Goal: Transaction & Acquisition: Purchase product/service

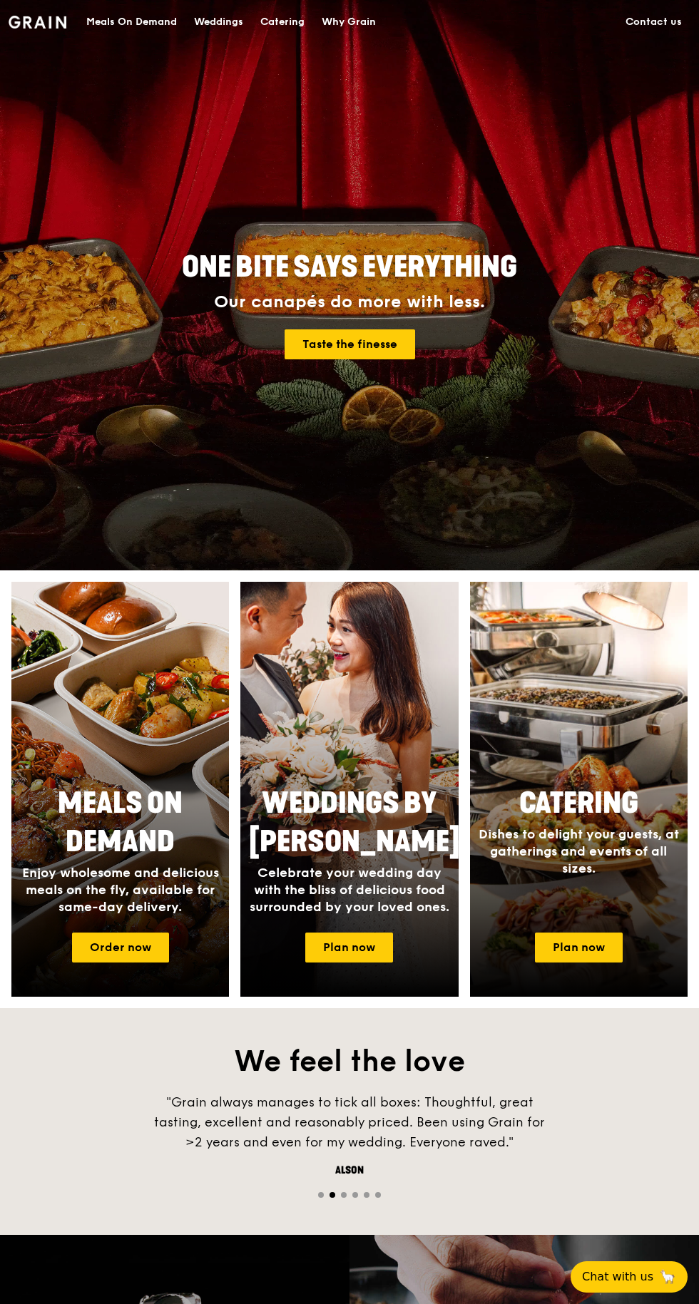
click at [115, 36] on div "Meals On Demand" at bounding box center [131, 22] width 91 height 43
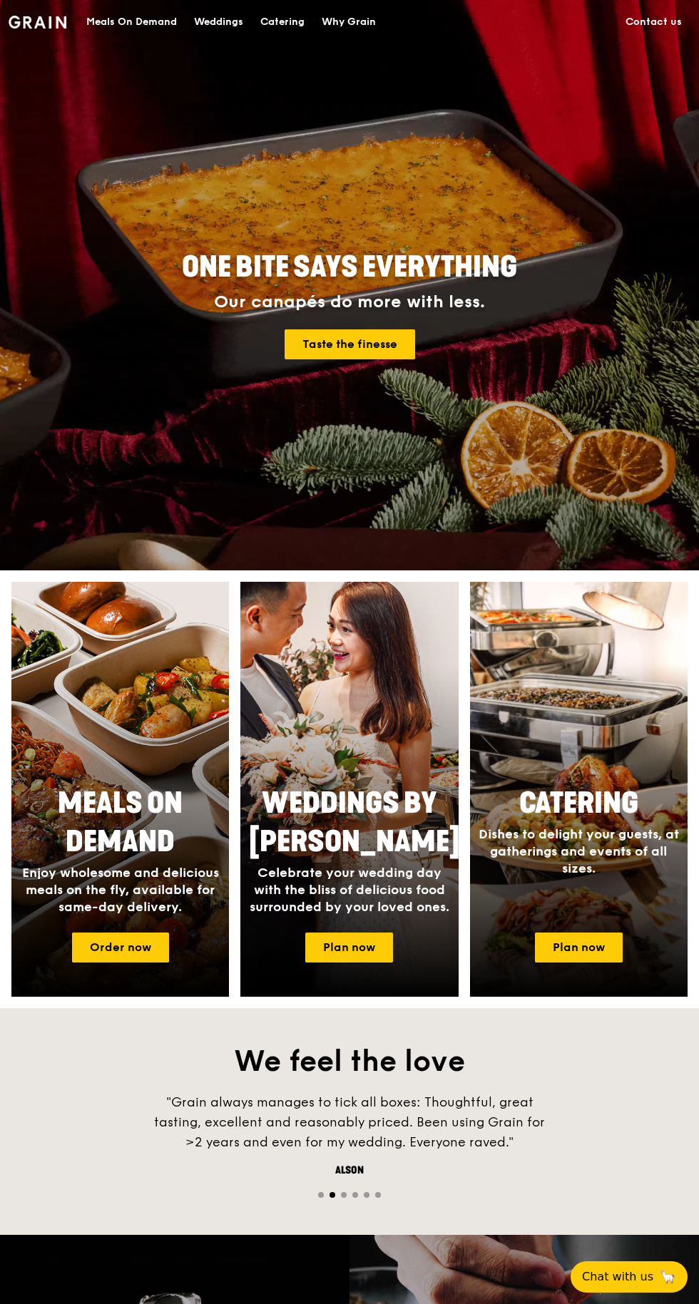
click at [85, 961] on link "Order now" at bounding box center [120, 947] width 97 height 30
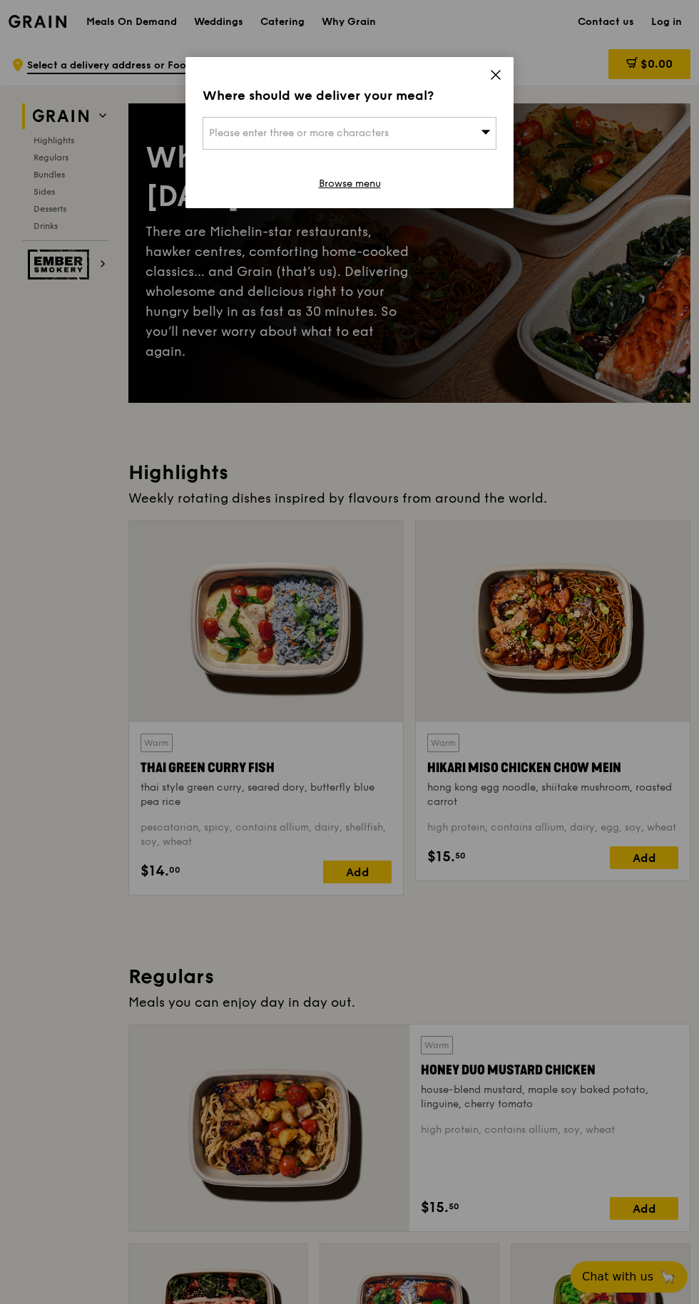
click at [242, 140] on div "Please enter three or more characters" at bounding box center [349, 133] width 294 height 33
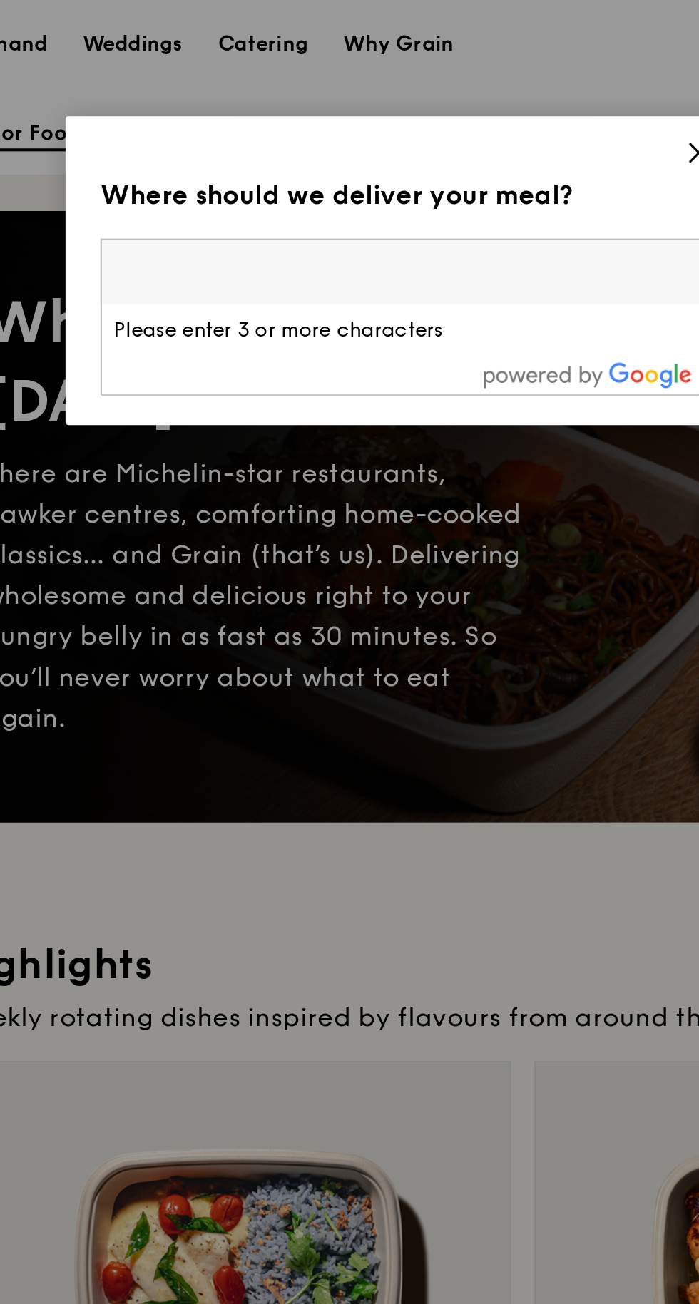
click at [491, 75] on icon at bounding box center [495, 74] width 13 height 13
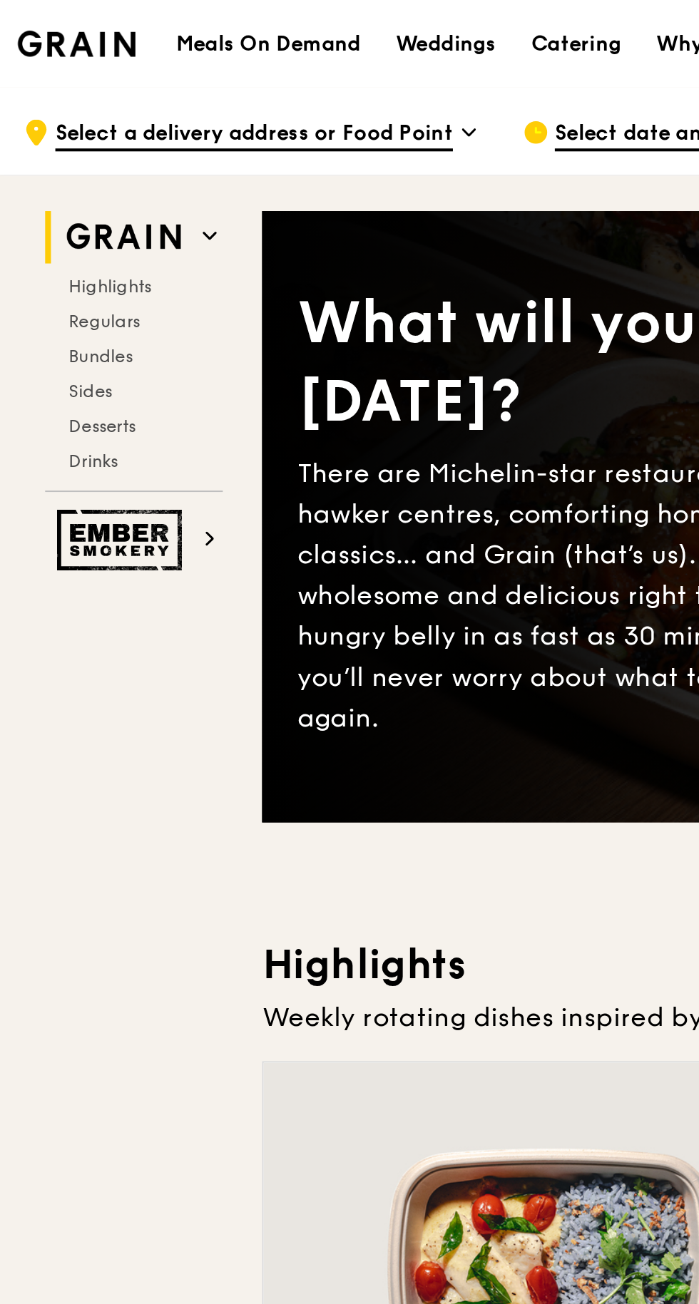
click at [51, 69] on span "Select a delivery address or Food Point" at bounding box center [124, 66] width 195 height 16
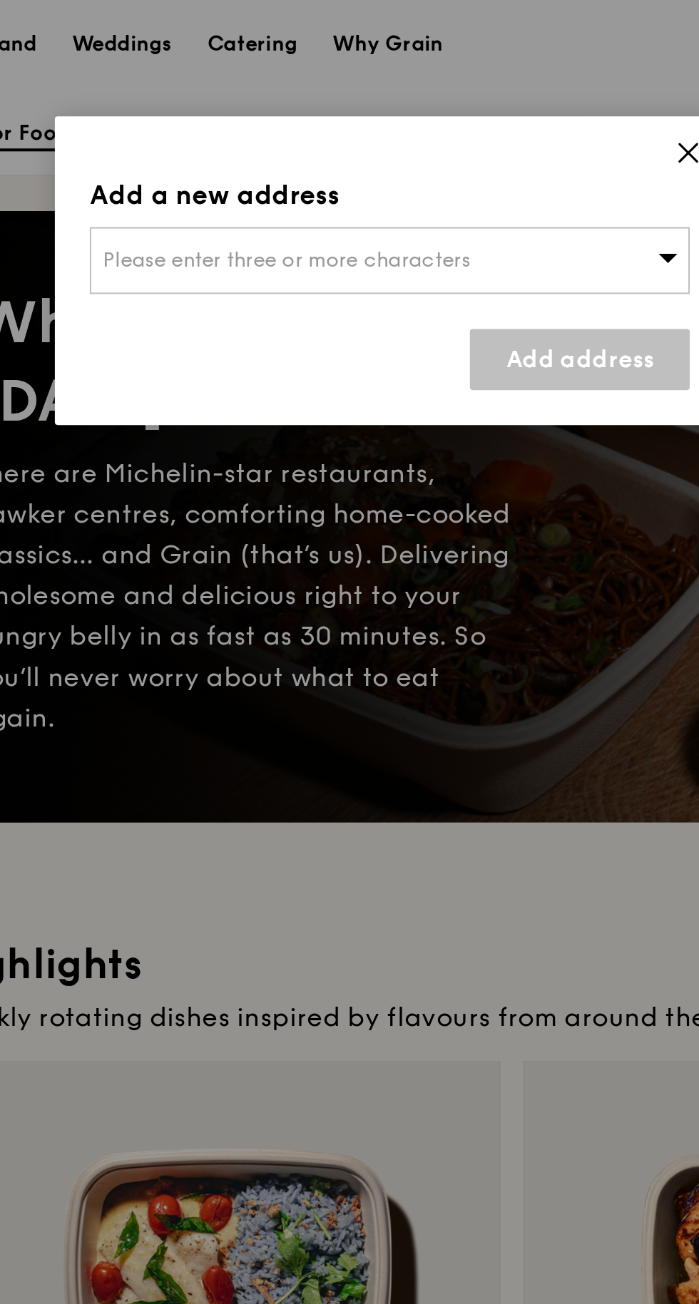
click at [240, 130] on span "Please enter three or more characters" at bounding box center [299, 127] width 180 height 12
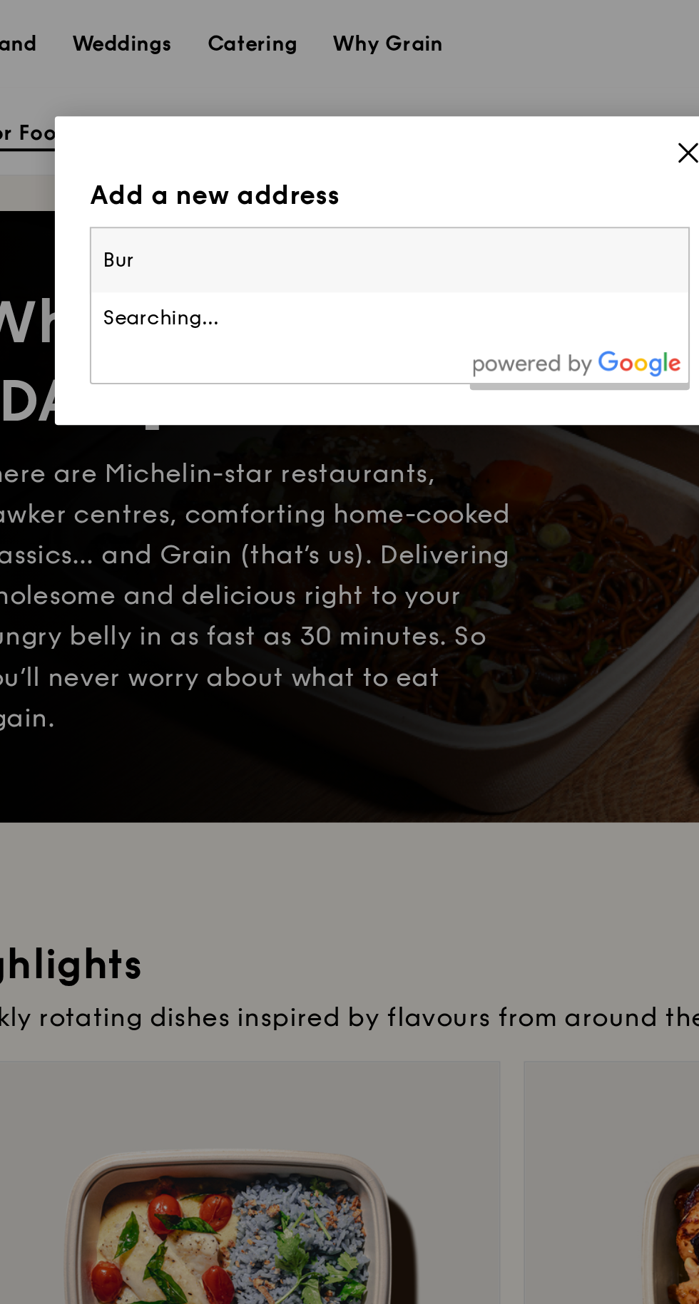
type input "Burn"
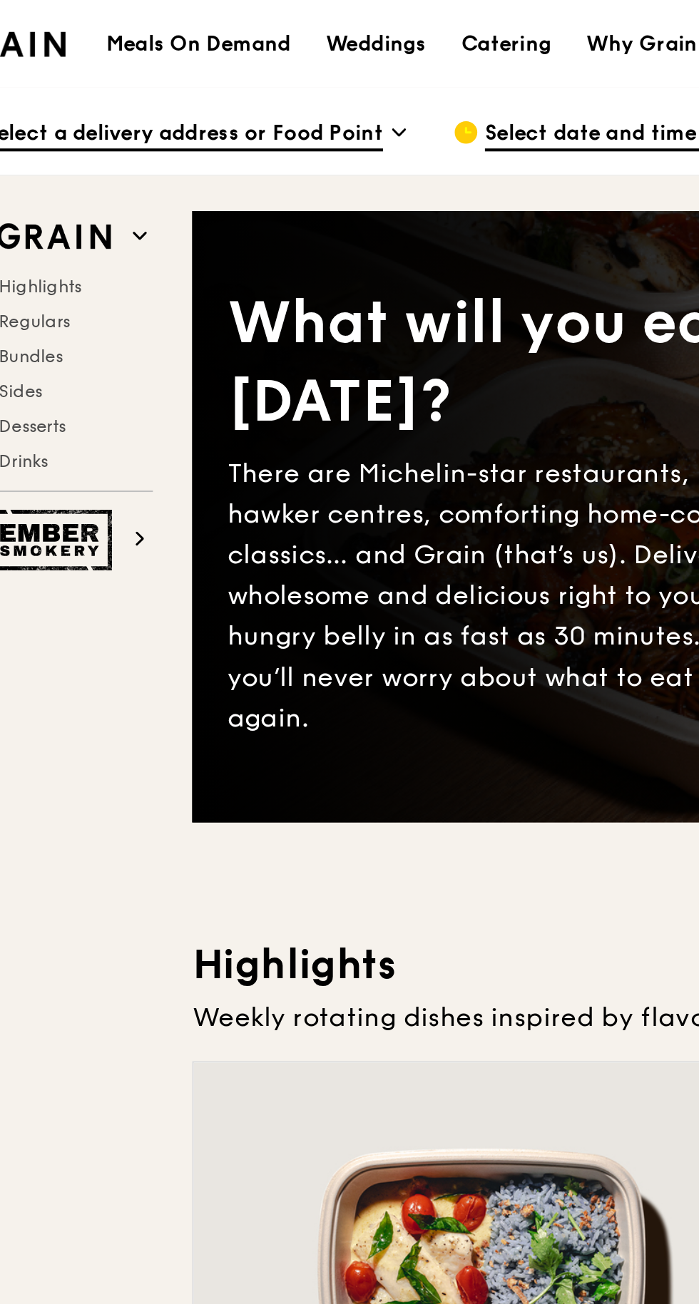
click at [199, 68] on span "Select a delivery address or Food Point" at bounding box center [124, 66] width 195 height 16
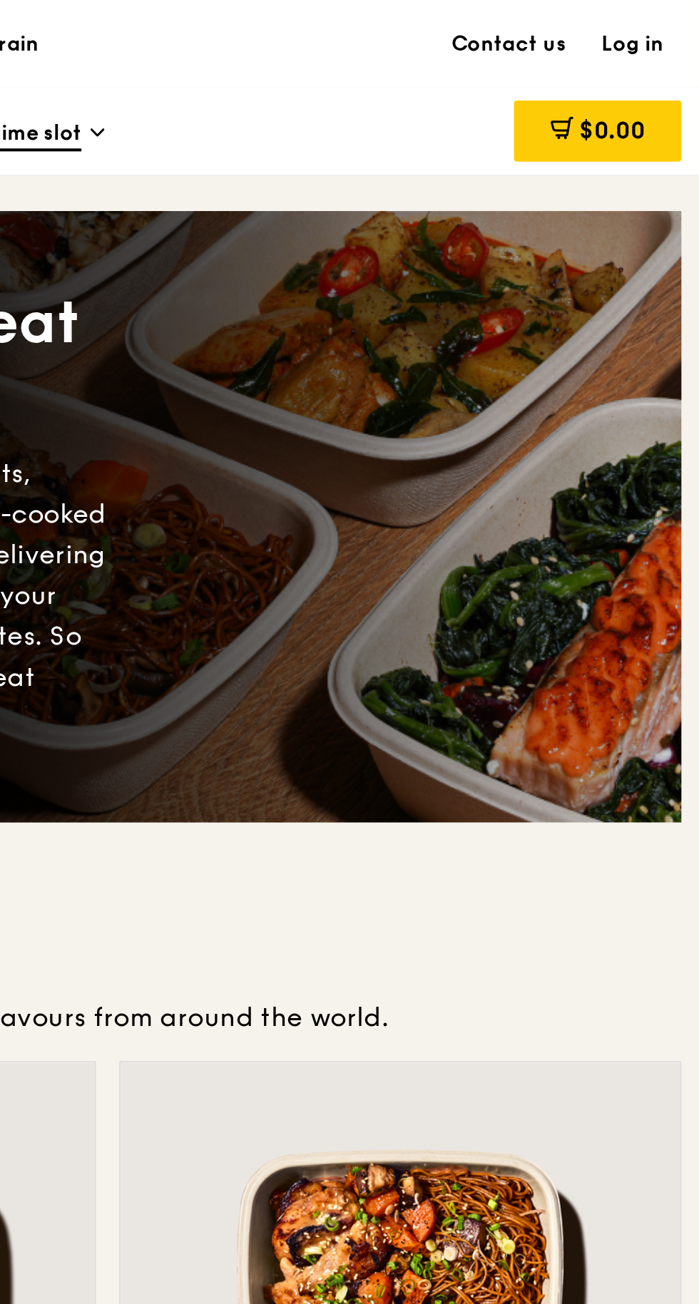
click at [664, 30] on link "Log in" at bounding box center [666, 22] width 48 height 43
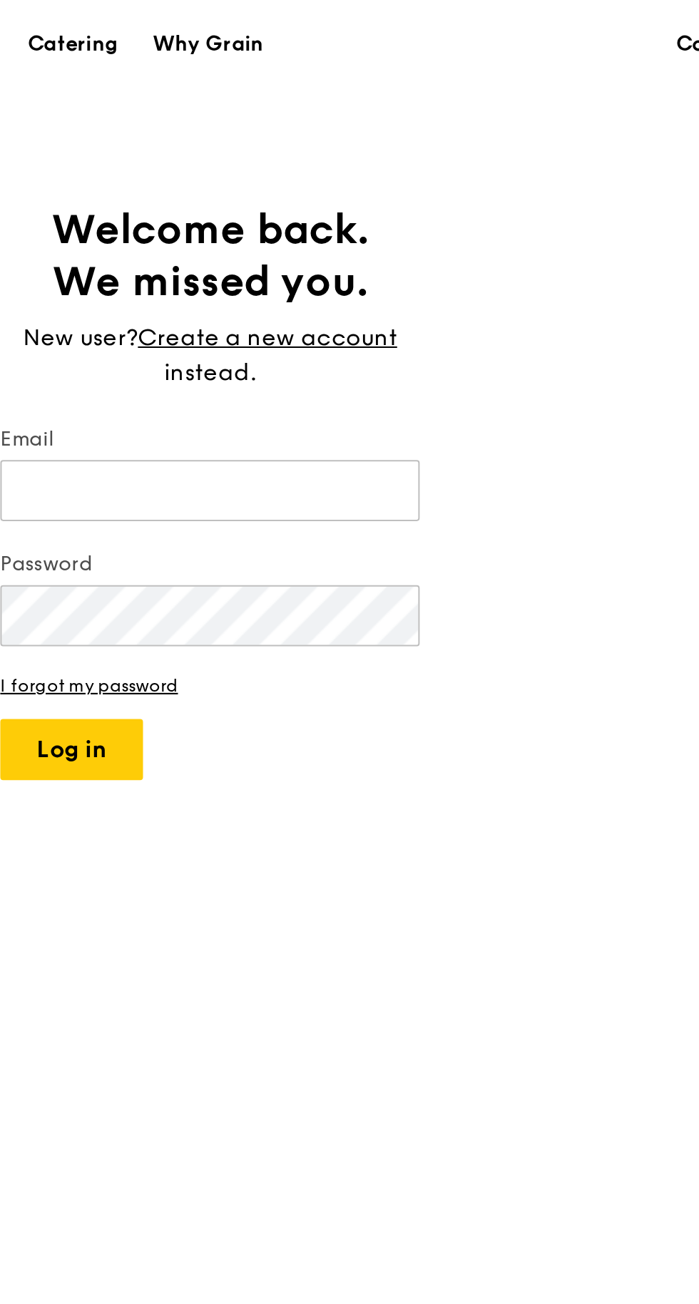
click at [286, 247] on input "Email" at bounding box center [349, 240] width 205 height 30
type input "[EMAIL_ADDRESS][DOMAIN_NAME]"
click at [247, 352] on button "Log in" at bounding box center [282, 367] width 70 height 30
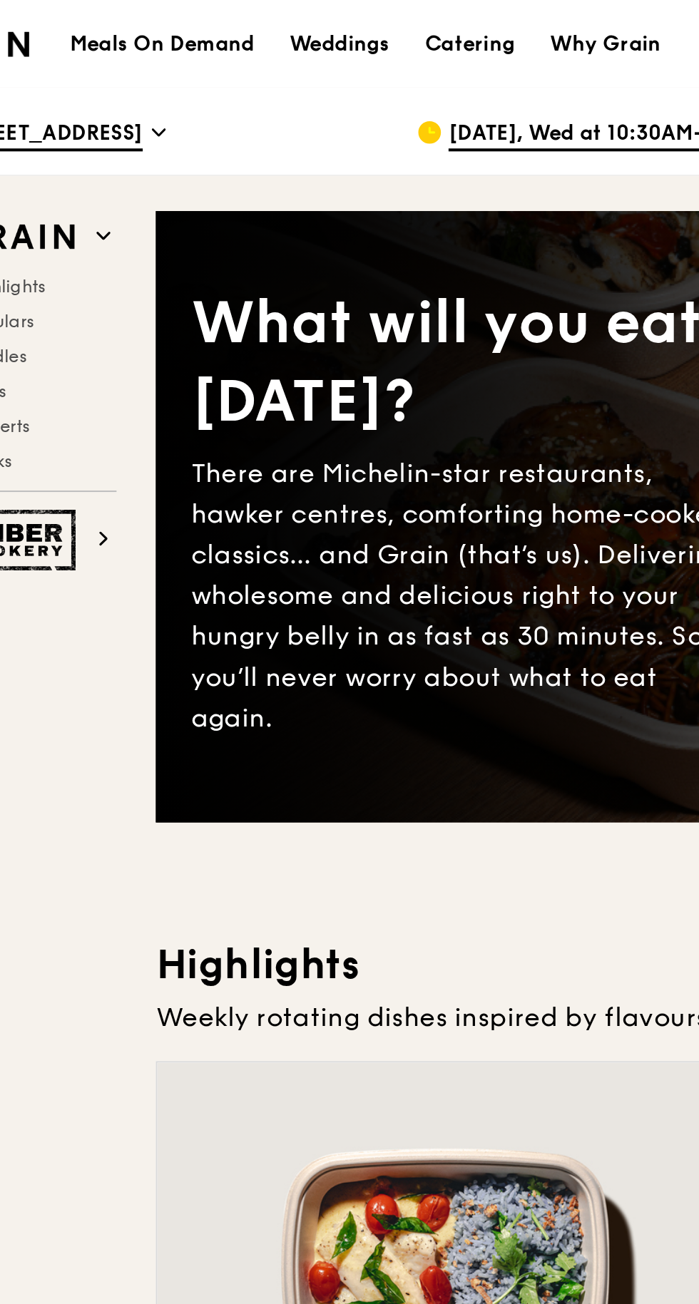
click at [122, 68] on span "[STREET_ADDRESS]" at bounding box center [74, 66] width 95 height 16
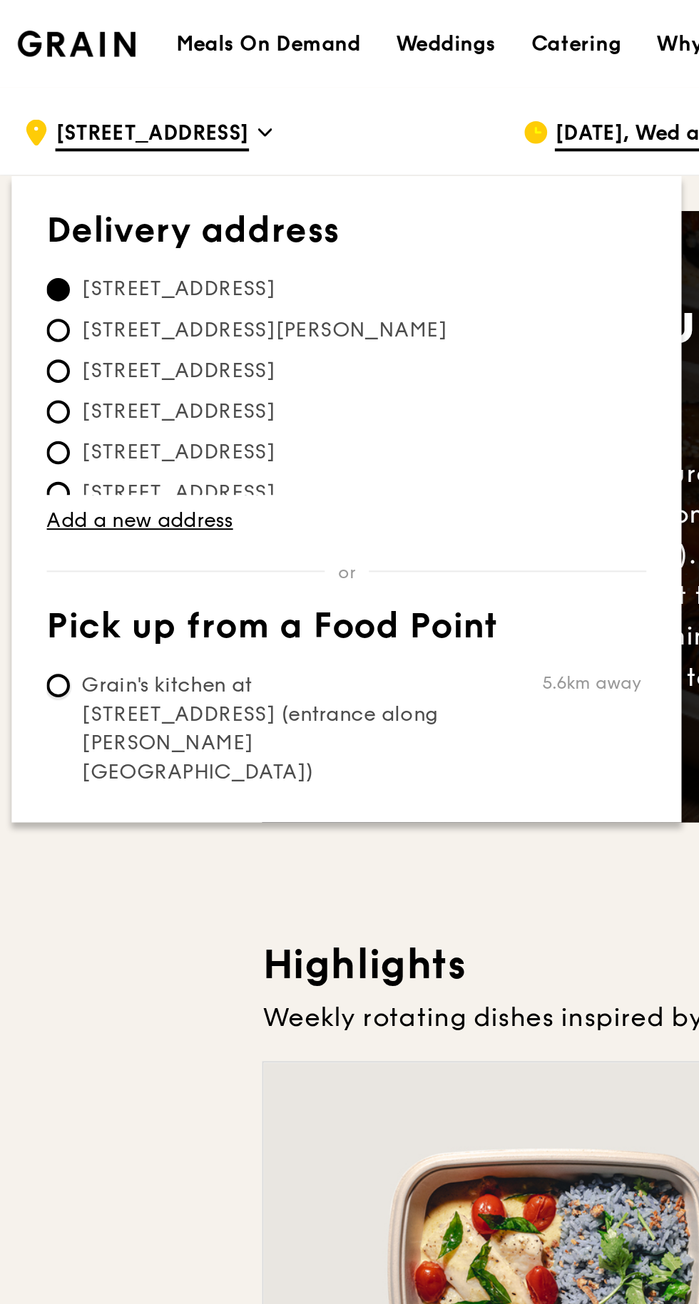
click at [31, 335] on input "Grain's kitchen at [STREET_ADDRESS] (entrance along [PERSON_NAME][GEOGRAPHIC_DA…" at bounding box center [28, 335] width 11 height 11
radio input "true"
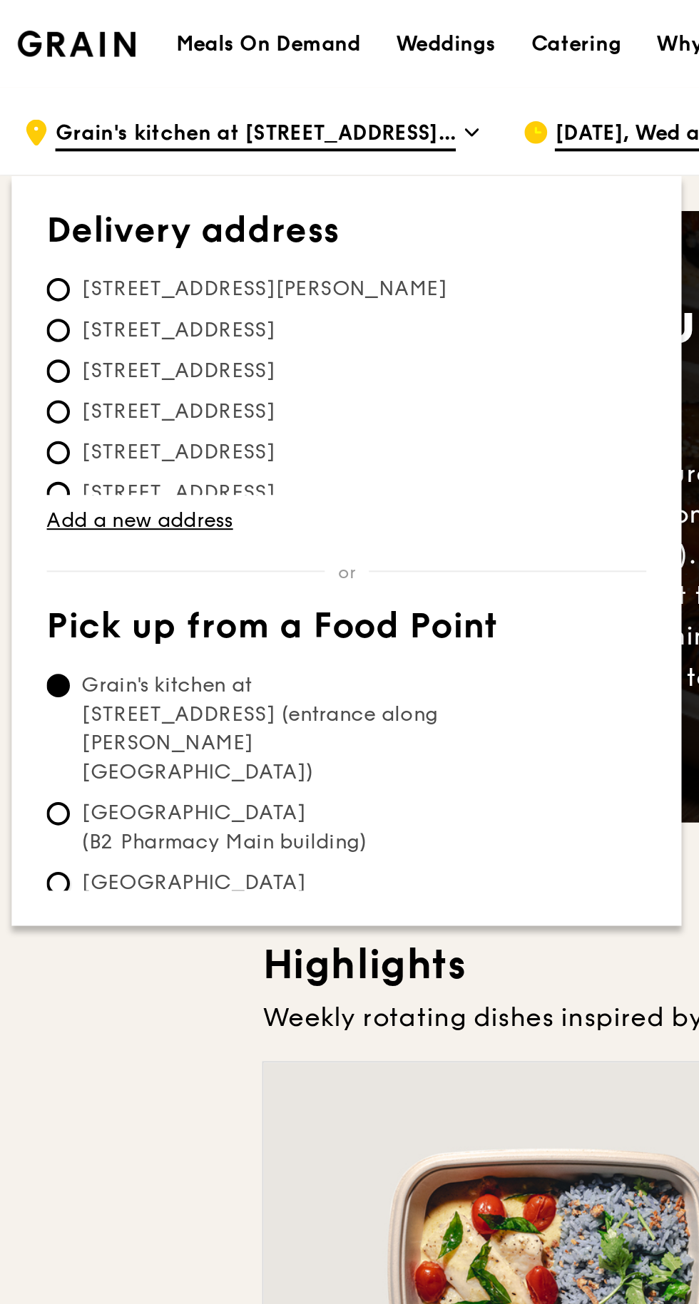
click at [31, 427] on input "[GEOGRAPHIC_DATA] (Level 1 [PERSON_NAME] block drop-off point)" at bounding box center [28, 432] width 11 height 11
radio input "true"
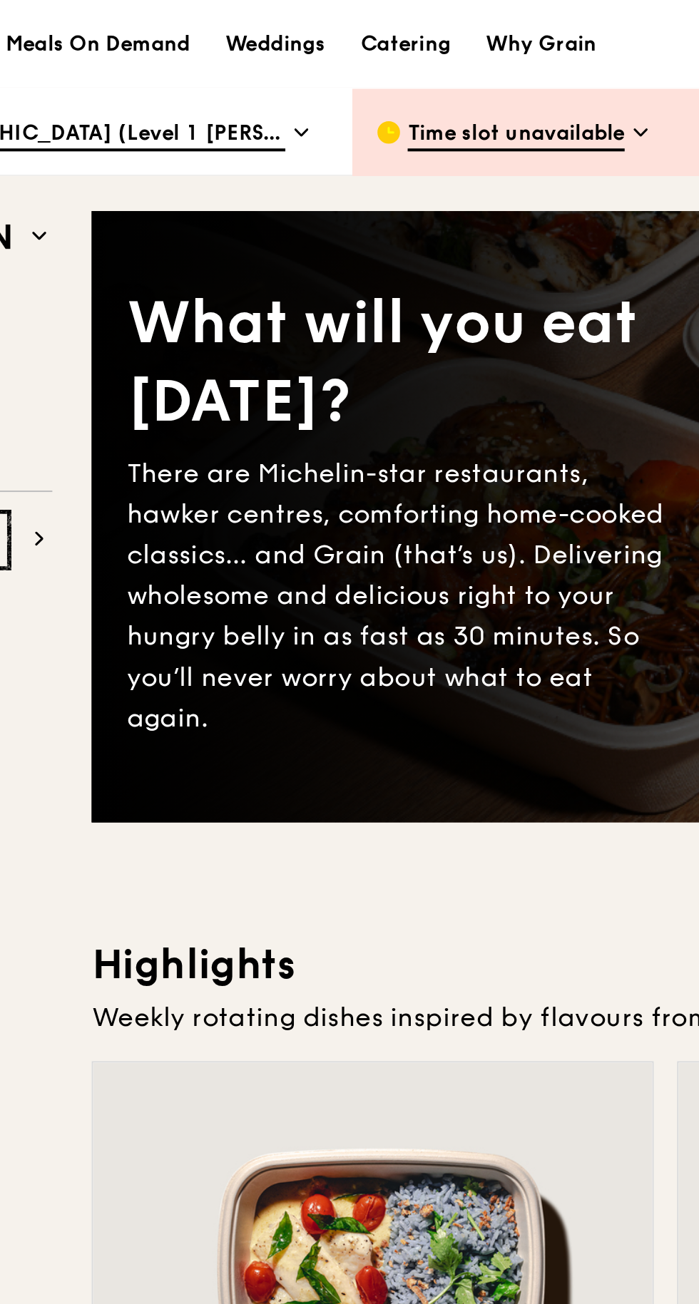
click at [305, 73] on span "Time slot unavailable" at bounding box center [336, 66] width 106 height 16
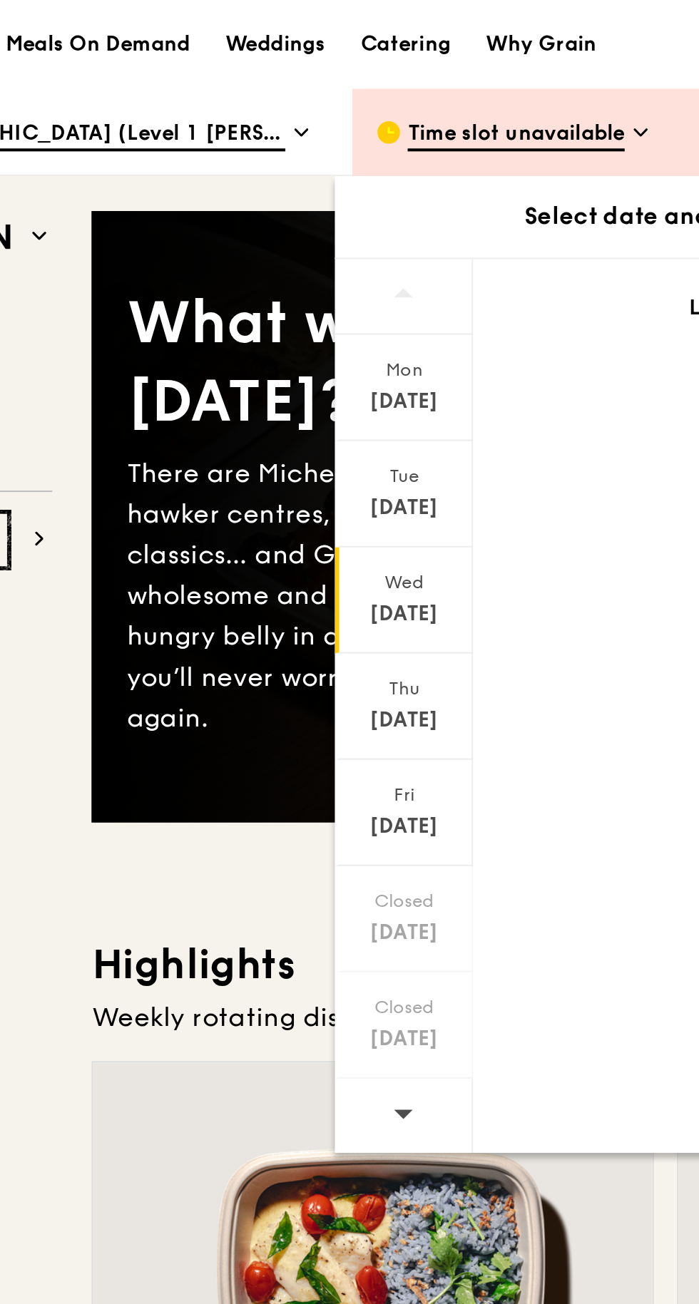
click at [275, 299] on div "[DATE]" at bounding box center [281, 301] width 63 height 14
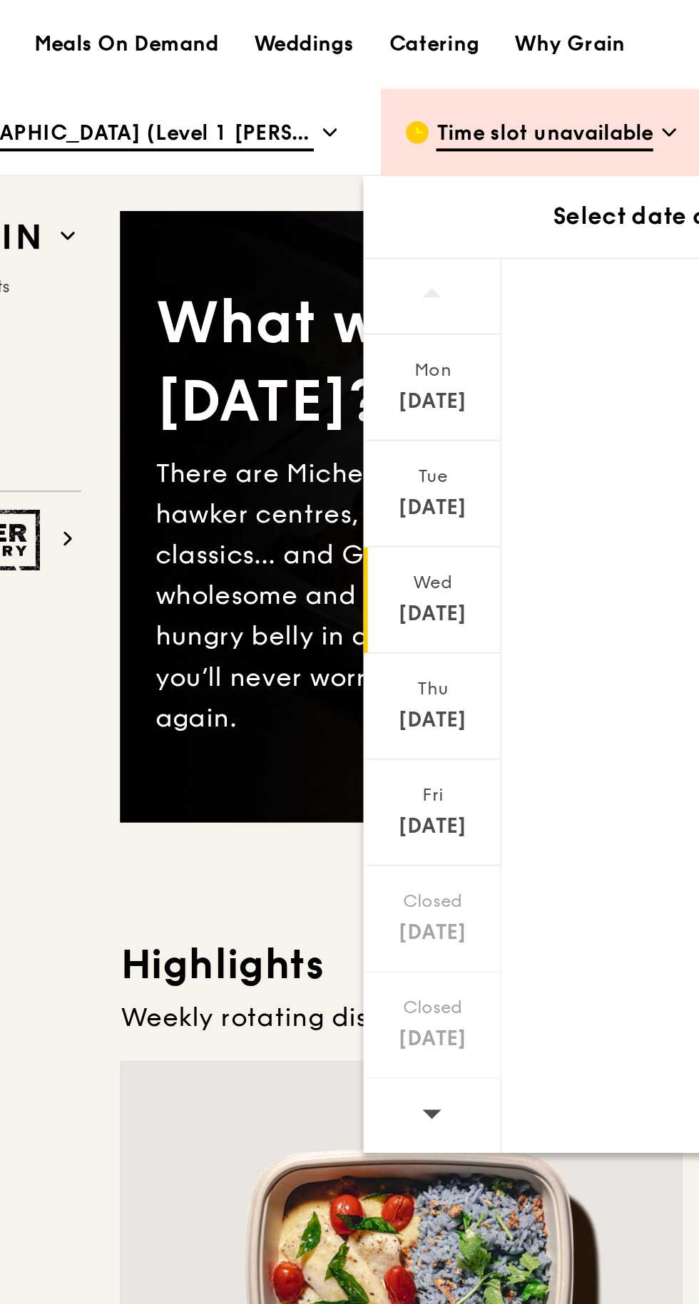
click at [217, 66] on span "[GEOGRAPHIC_DATA] (Level 1 [PERSON_NAME] block drop-off point)" at bounding box center [125, 66] width 196 height 16
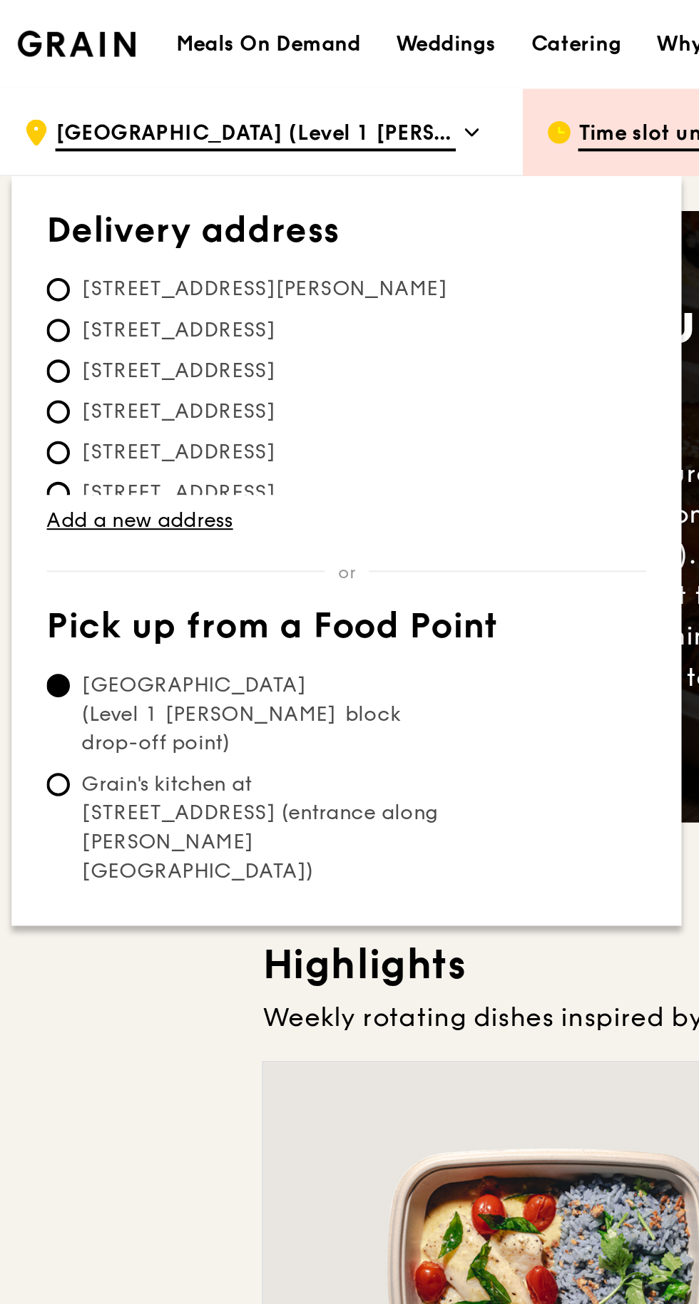
click at [32, 377] on span "Grain's kitchen at [STREET_ADDRESS] (entrance along [PERSON_NAME][GEOGRAPHIC_DA…" at bounding box center [129, 405] width 212 height 57
click at [32, 379] on input "Grain's kitchen at [STREET_ADDRESS] (entrance along [PERSON_NAME][GEOGRAPHIC_DA…" at bounding box center [28, 384] width 11 height 11
radio input "true"
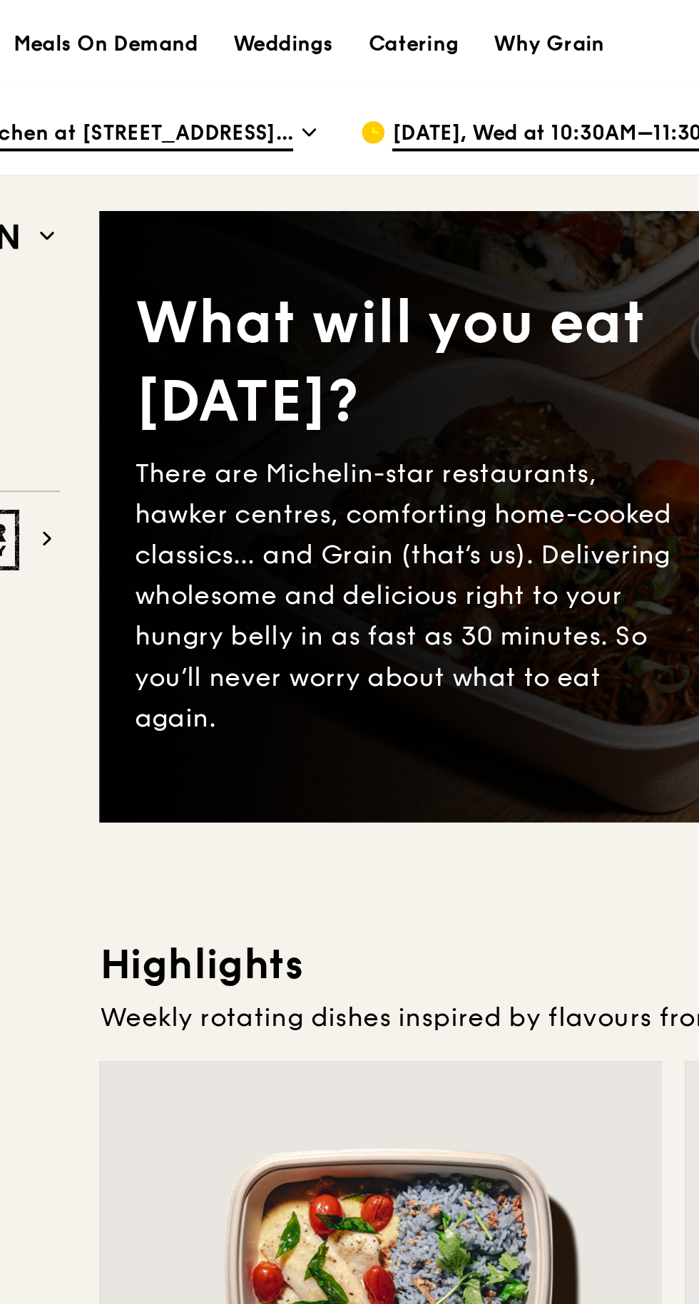
click at [281, 68] on span "[DATE], Wed at 10:30AM–11:30AM" at bounding box center [356, 66] width 168 height 16
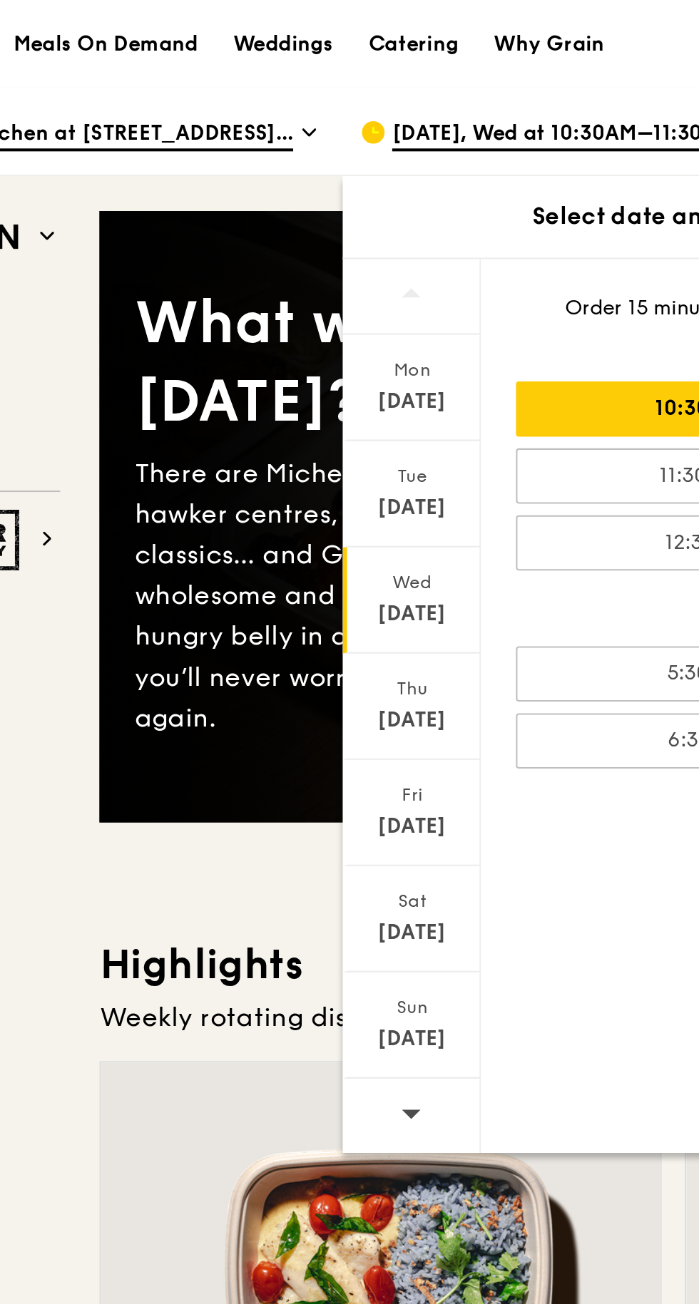
click at [278, 300] on div "[DATE]" at bounding box center [281, 301] width 63 height 14
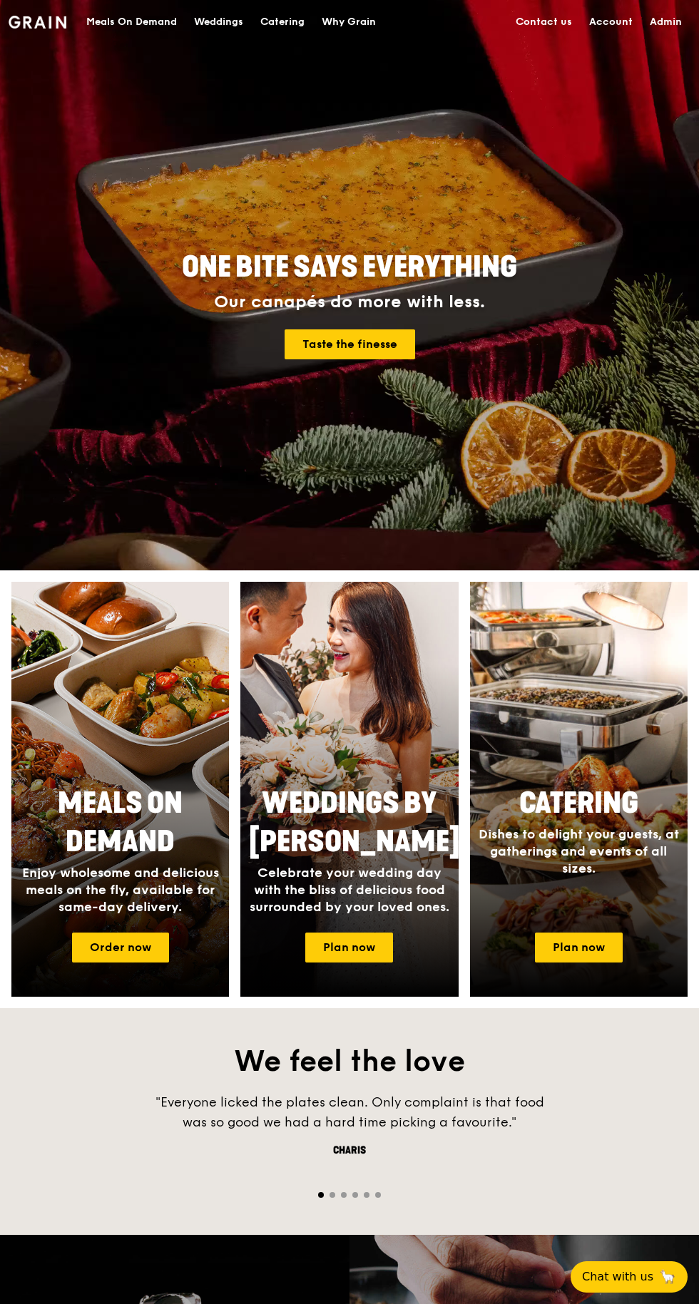
click at [647, 43] on link "Admin" at bounding box center [665, 22] width 49 height 43
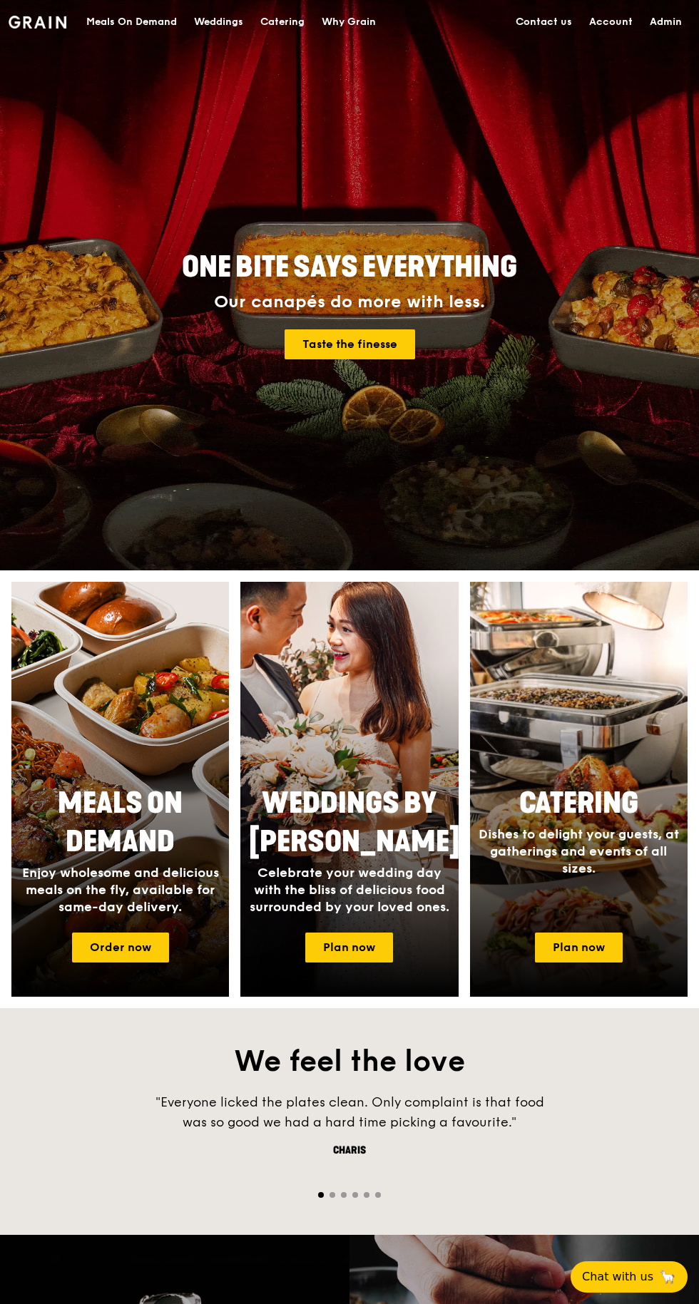
click at [111, 21] on div "Meals On Demand" at bounding box center [131, 22] width 91 height 43
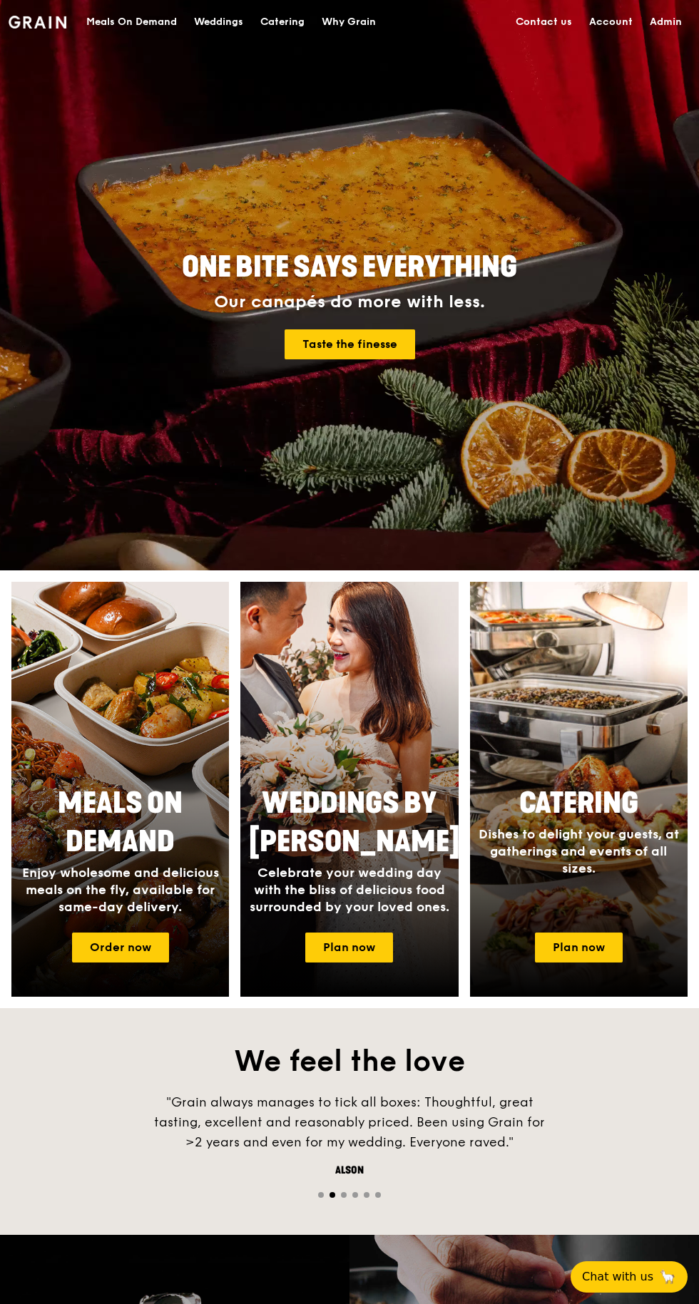
click at [125, 35] on div "Meals On Demand" at bounding box center [131, 22] width 91 height 43
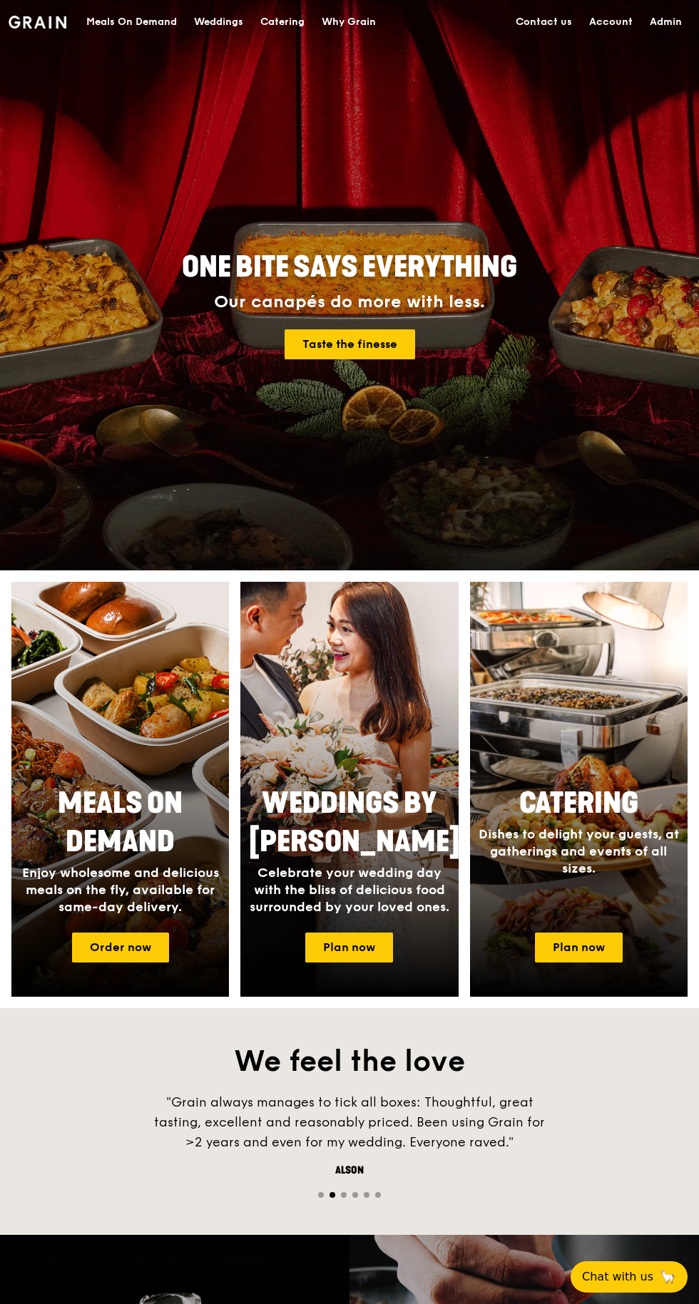
click at [119, 42] on div "Meals On Demand" at bounding box center [131, 22] width 91 height 43
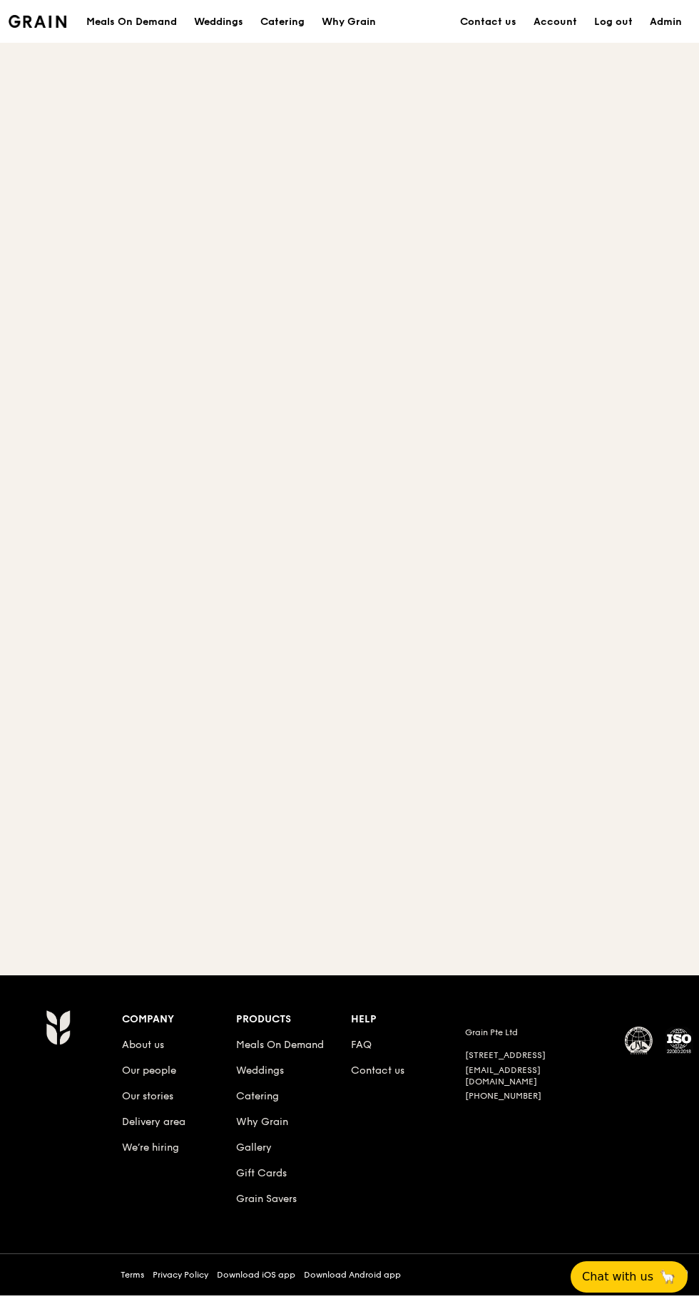
click at [129, 918] on div at bounding box center [349, 480] width 699 height 875
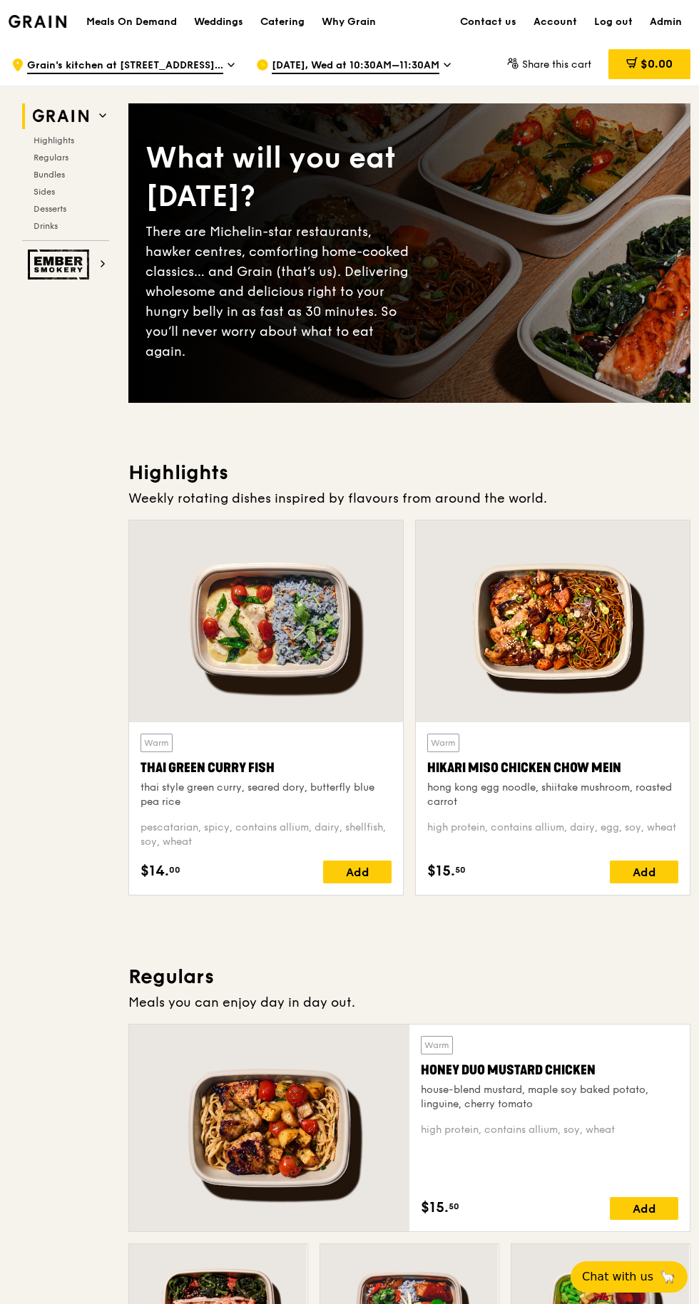
click at [97, 66] on span "Grain's kitchen at [STREET_ADDRESS] (entrance along [PERSON_NAME][GEOGRAPHIC_DA…" at bounding box center [125, 66] width 196 height 16
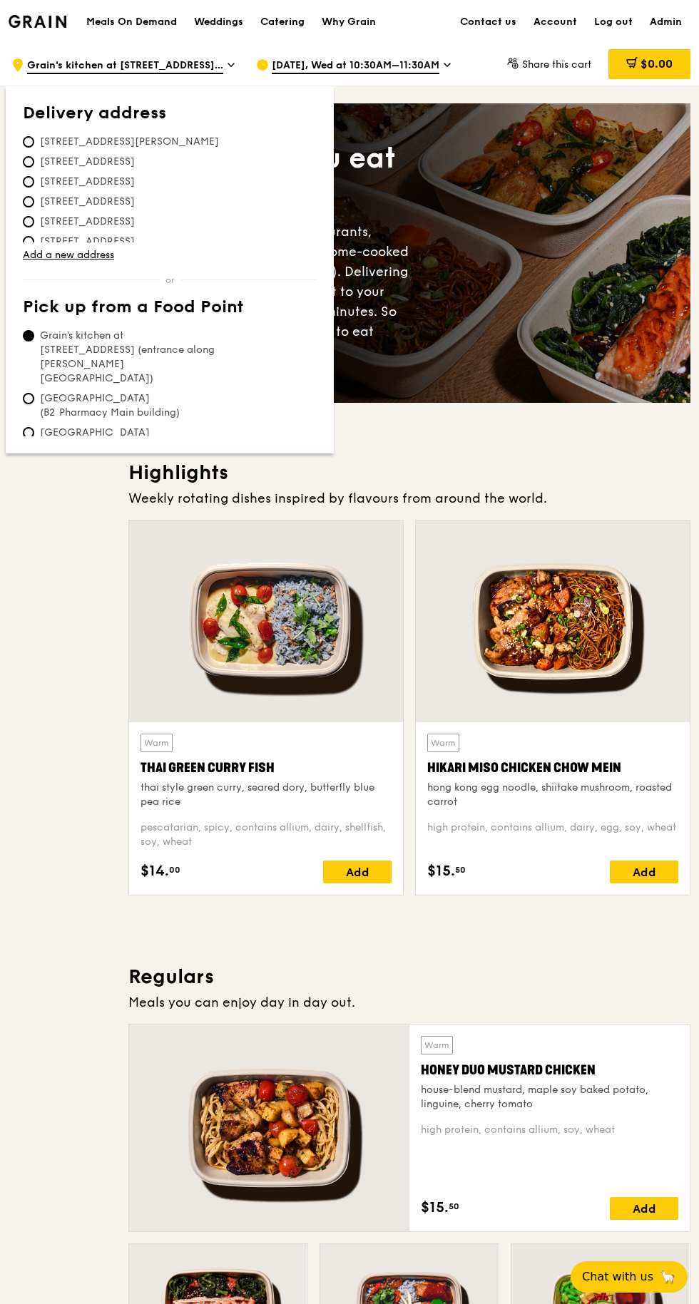
click at [29, 393] on input "[GEOGRAPHIC_DATA] (B2 Pharmacy Main building)" at bounding box center [28, 398] width 11 height 11
radio input "true"
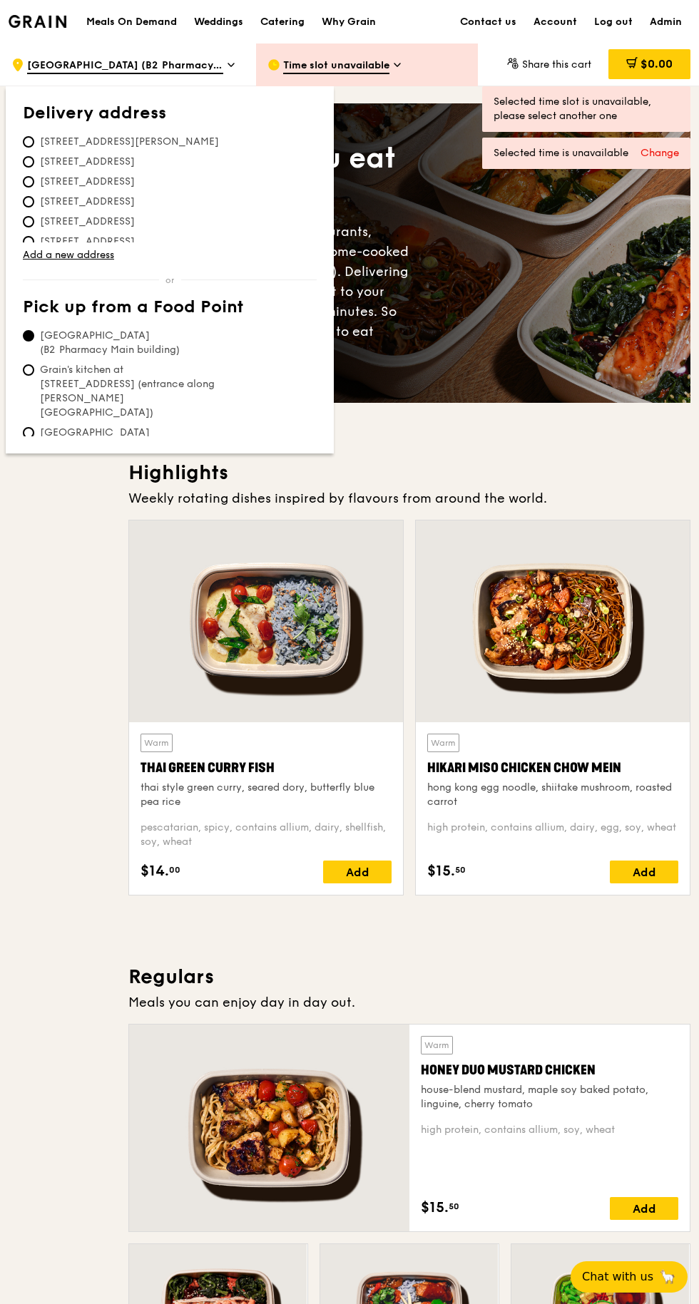
click at [29, 427] on input "[GEOGRAPHIC_DATA] (Level 1 [PERSON_NAME] block drop-off point)" at bounding box center [28, 432] width 11 height 11
radio input "true"
